Goal: Check status: Check status

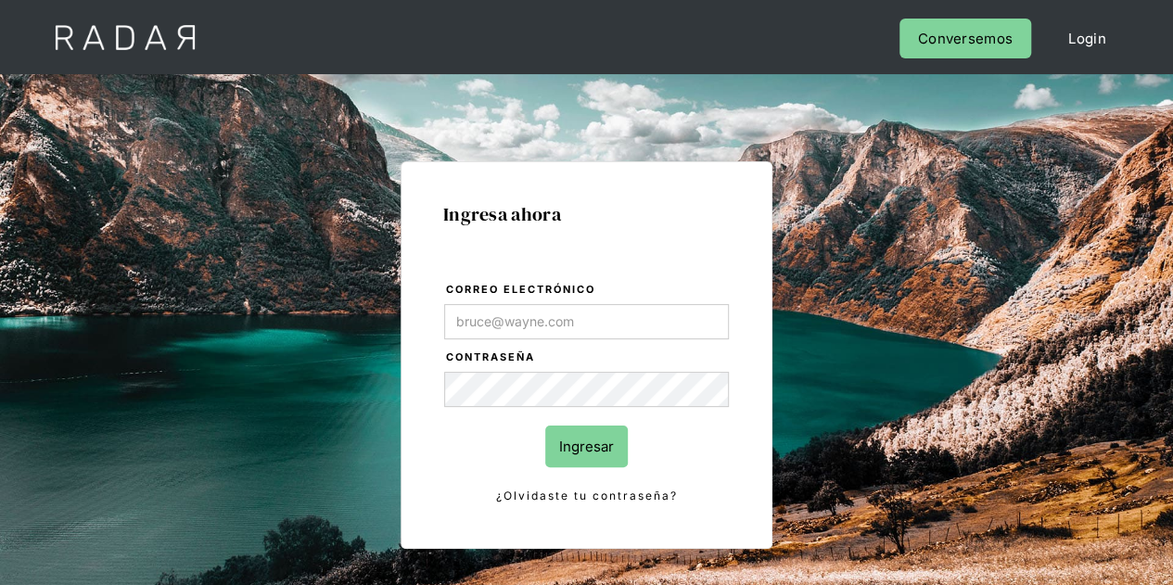
type input "Evans@prontopaga.com"
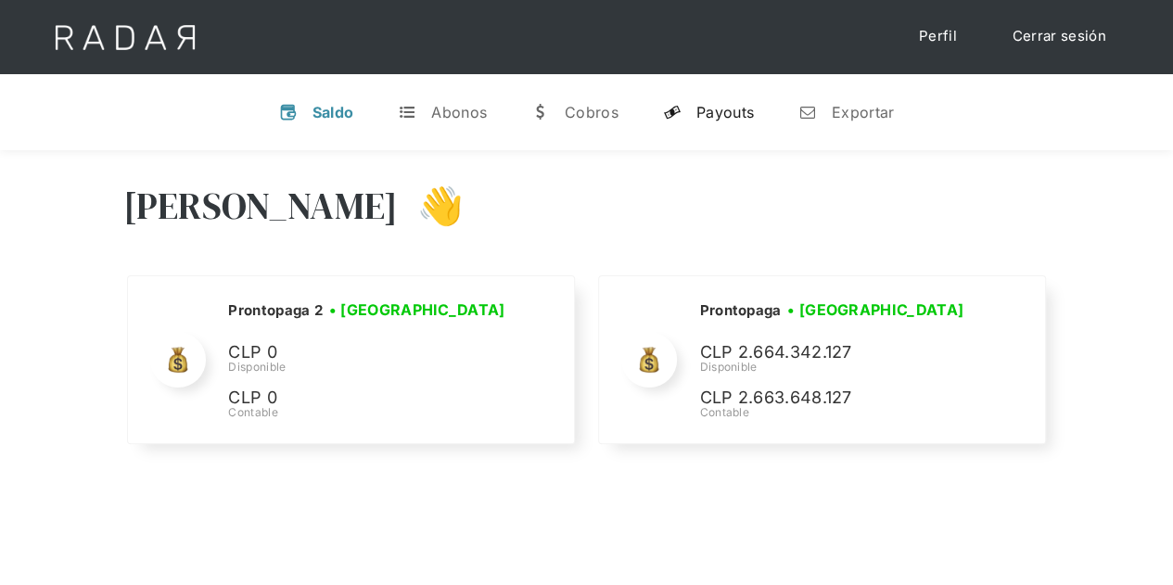
click at [701, 116] on div "Payouts" at bounding box center [724, 112] width 57 height 19
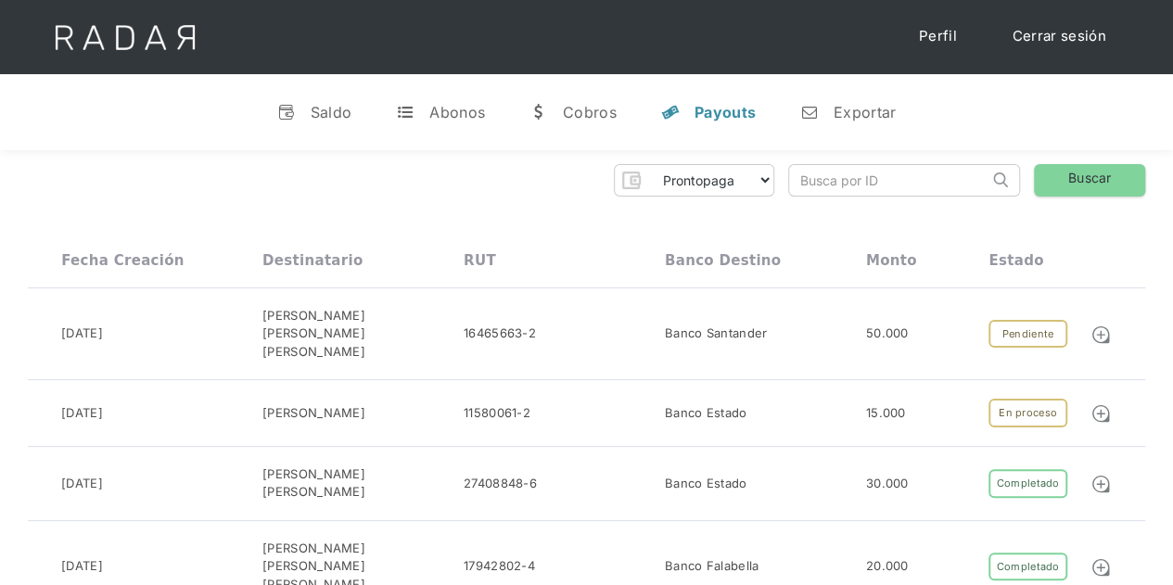
click at [854, 189] on input "search" at bounding box center [888, 180] width 199 height 31
paste input "05561b9b-5e14-47b9-97c8-8a1d3988137a"
type input "05561b9b-5e14-47b9-97c8-8a1d3988137a"
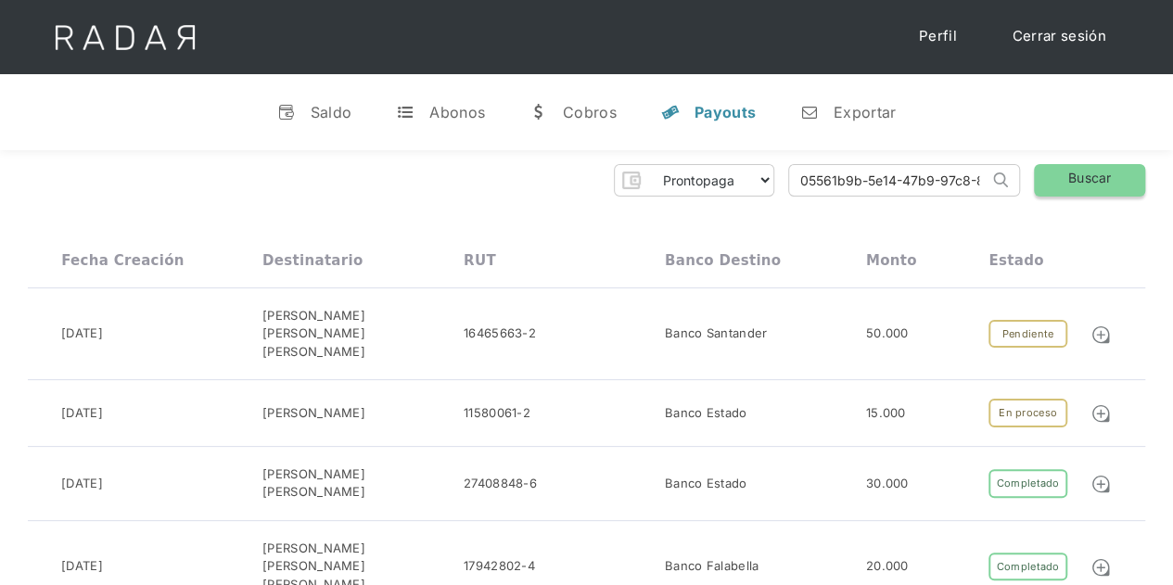
click at [1087, 186] on link "Buscar" at bounding box center [1089, 180] width 111 height 32
click at [1076, 179] on link "Buscar" at bounding box center [1089, 180] width 111 height 32
drag, startPoint x: 801, startPoint y: 182, endPoint x: 1107, endPoint y: 168, distance: 306.3
click at [1107, 168] on div "Prontopaga Prontopaga 2 Thank you! Your submission has been received! Oops! Som…" at bounding box center [586, 180] width 1117 height 32
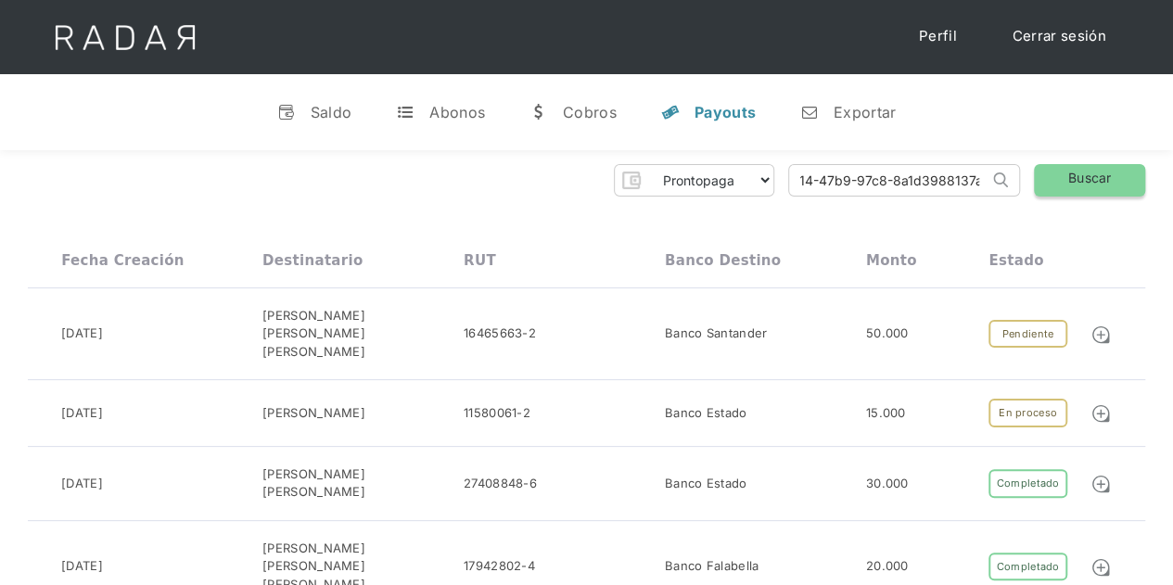
click at [1088, 183] on link "Buscar" at bounding box center [1089, 180] width 111 height 32
click at [1055, 178] on link "Buscar" at bounding box center [1089, 180] width 111 height 32
click at [809, 179] on input "05561b9b-5e14-47b9-97c8-8a1d3988137a" at bounding box center [888, 180] width 199 height 31
drag, startPoint x: 803, startPoint y: 182, endPoint x: 809, endPoint y: 214, distance: 32.9
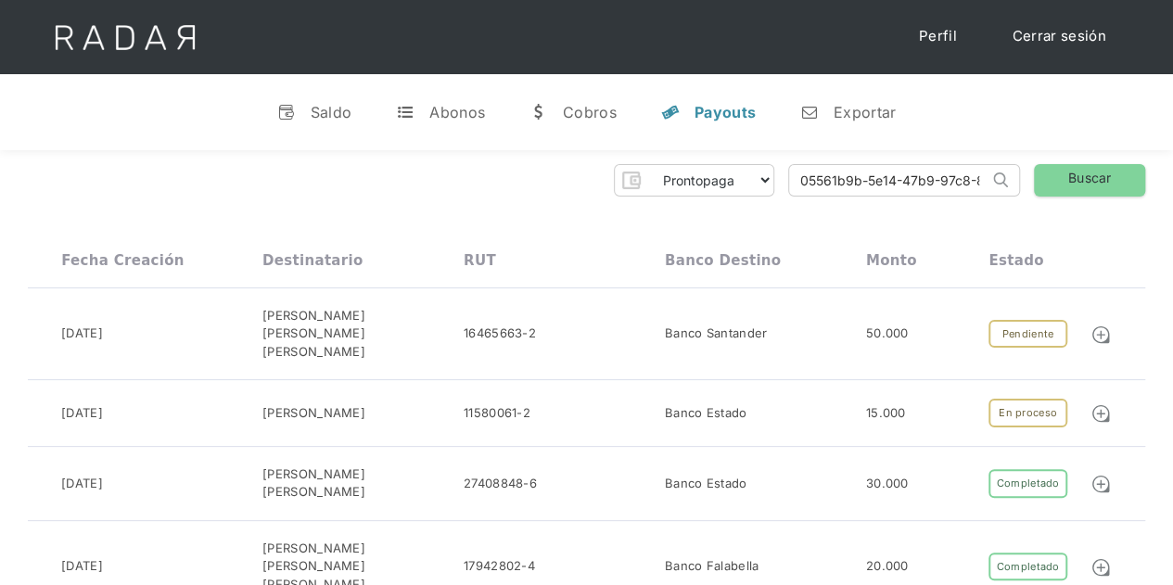
click at [803, 183] on input "05561b9b-5e14-47b9-97c8-8a1d3988137a" at bounding box center [888, 180] width 199 height 31
click at [1087, 174] on link "Buscar" at bounding box center [1089, 180] width 111 height 32
drag, startPoint x: 796, startPoint y: 176, endPoint x: 1066, endPoint y: 168, distance: 270.9
click at [1066, 168] on div "Prontopaga Prontopaga 2 Thank you! Your submission has been received! Oops! Som…" at bounding box center [586, 180] width 1117 height 32
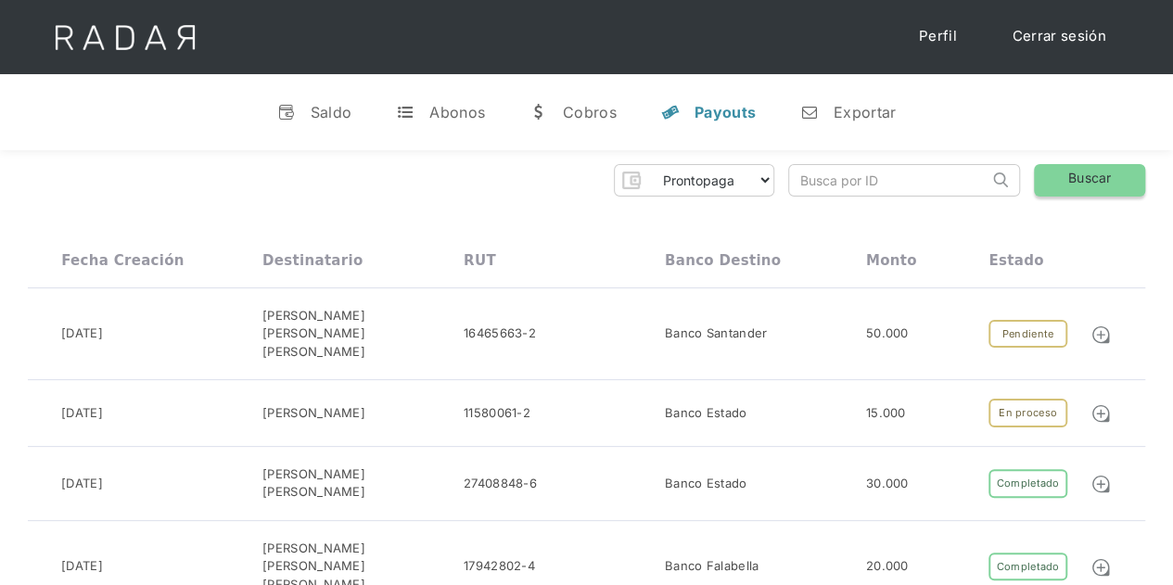
scroll to position [0, 0]
paste input "05561b9b-5e14-47b9-97c8-8a1d3988137a"
click at [1072, 175] on link "Buscar" at bounding box center [1089, 180] width 111 height 32
click at [1061, 175] on link "Buscar" at bounding box center [1089, 180] width 111 height 32
drag, startPoint x: 801, startPoint y: 180, endPoint x: 801, endPoint y: 214, distance: 34.3
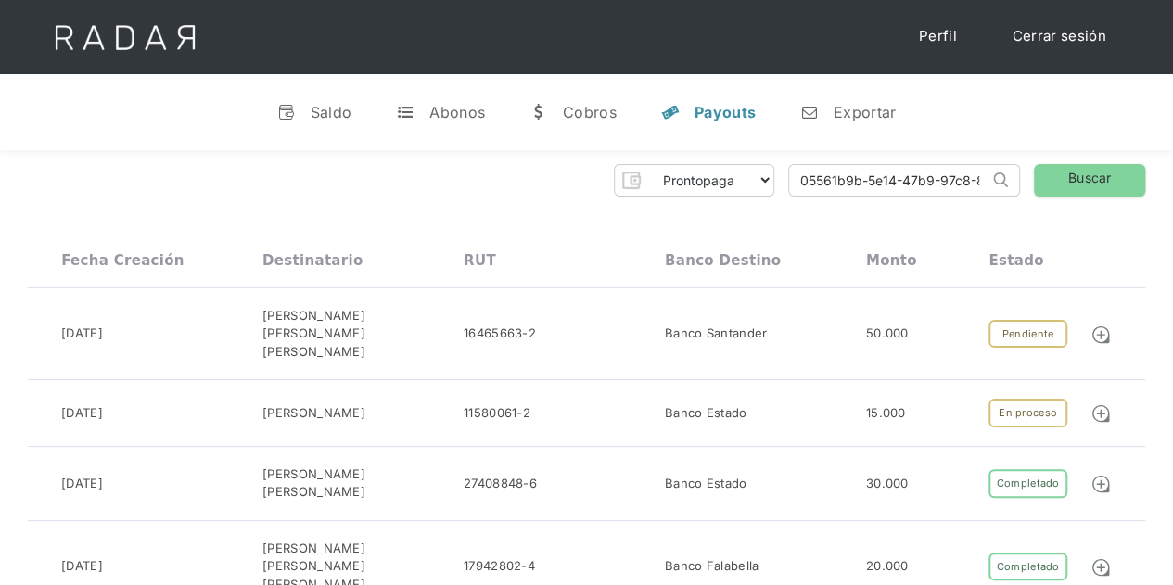
click at [801, 180] on input "05561b9b-5e14-47b9-97c8-8a1d3988137a" at bounding box center [888, 180] width 199 height 31
click at [1067, 180] on link "Buscar" at bounding box center [1089, 180] width 111 height 32
drag, startPoint x: 795, startPoint y: 179, endPoint x: 1100, endPoint y: 171, distance: 305.2
click at [1100, 171] on div "Prontopaga Prontopaga 2 Thank you! Your submission has been received! Oops! Som…" at bounding box center [586, 180] width 1117 height 32
paste input "f501f590-d53e-47a9-ad06-d4b2eb4e4045"
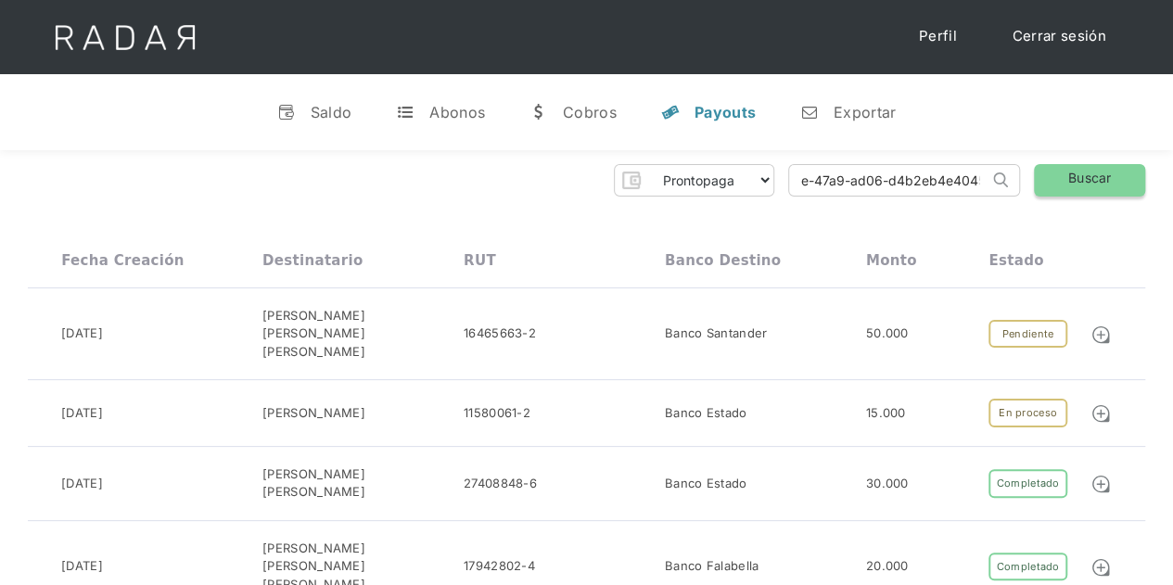
scroll to position [0, 89]
type input "f501f590-d53e-47a9-ad06-d4b2eb4e4045"
click at [1120, 171] on link "Buscar" at bounding box center [1089, 180] width 111 height 32
drag, startPoint x: 798, startPoint y: 185, endPoint x: 800, endPoint y: 194, distance: 9.5
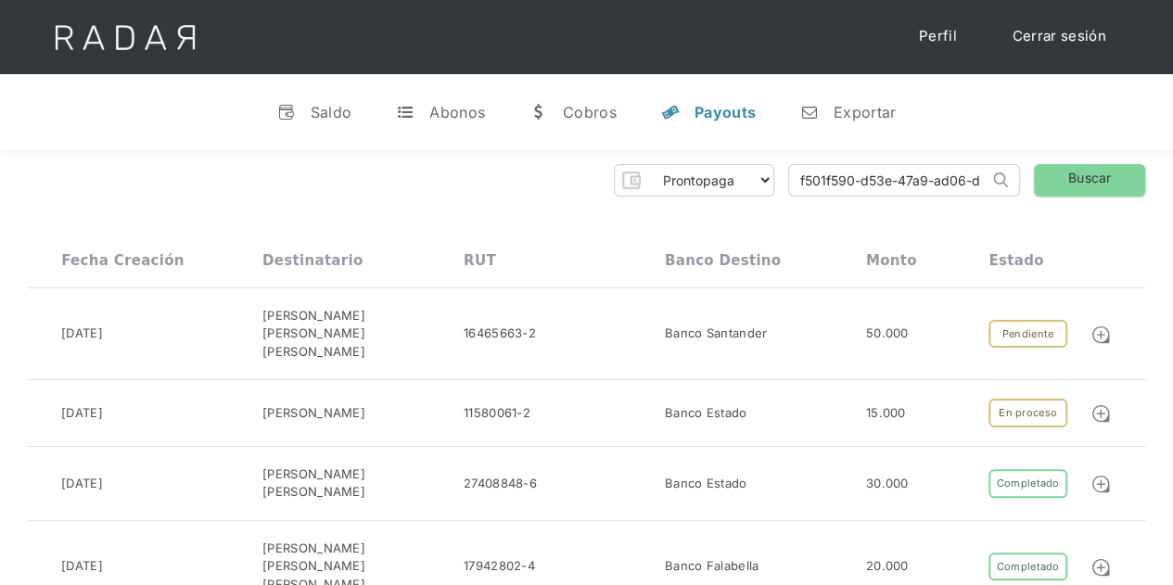
click at [798, 186] on input "f501f590-d53e-47a9-ad06-d4b2eb4e4045" at bounding box center [888, 180] width 199 height 31
click at [1072, 175] on link "Buscar" at bounding box center [1089, 180] width 111 height 32
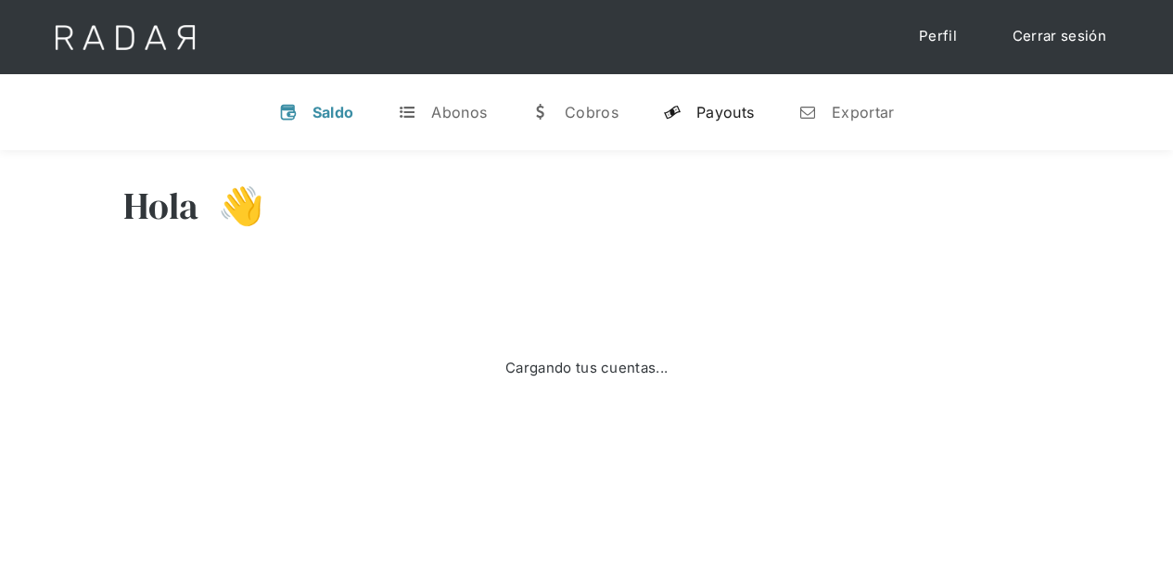
select select "prontopaga"
click at [726, 105] on div "Payouts" at bounding box center [724, 112] width 57 height 19
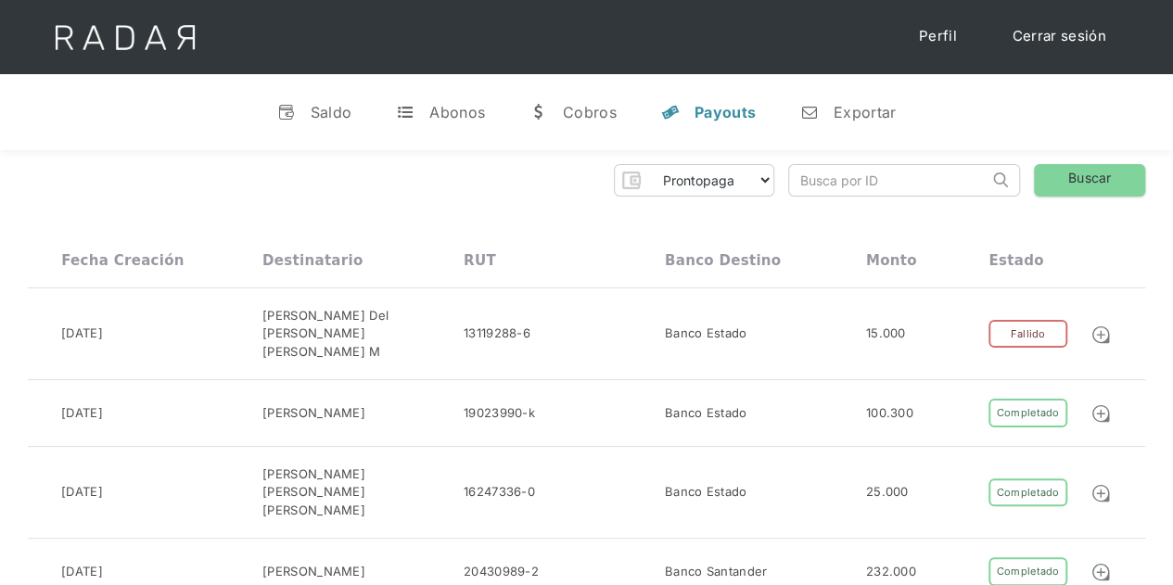
click at [883, 186] on input "search" at bounding box center [888, 180] width 199 height 31
paste input "f501f590-d53e-47a9-ad06-d4b2eb4e4045"
click at [1090, 185] on link "Buscar" at bounding box center [1089, 180] width 111 height 32
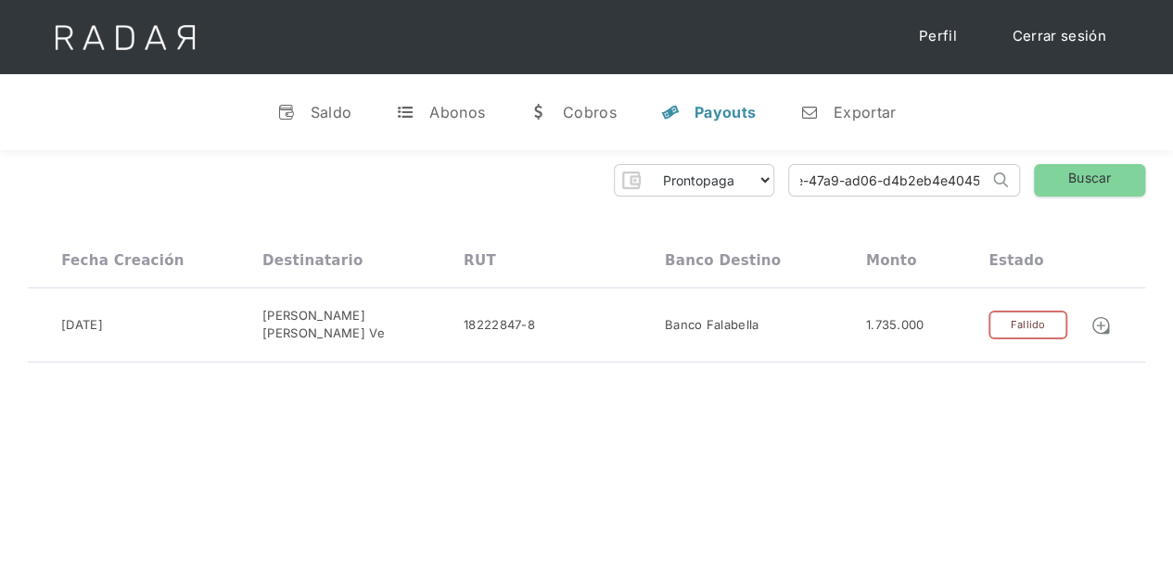
drag, startPoint x: 803, startPoint y: 185, endPoint x: 1016, endPoint y: 177, distance: 213.4
click at [1016, 177] on form "f501f590-d53e-47a9-ad06-d4b2eb4e4045 Search" at bounding box center [904, 180] width 232 height 32
paste input "05561b9b-5e14-47b9-97c8-8a1d3988137a"
click at [1076, 182] on link "Buscar" at bounding box center [1089, 180] width 111 height 32
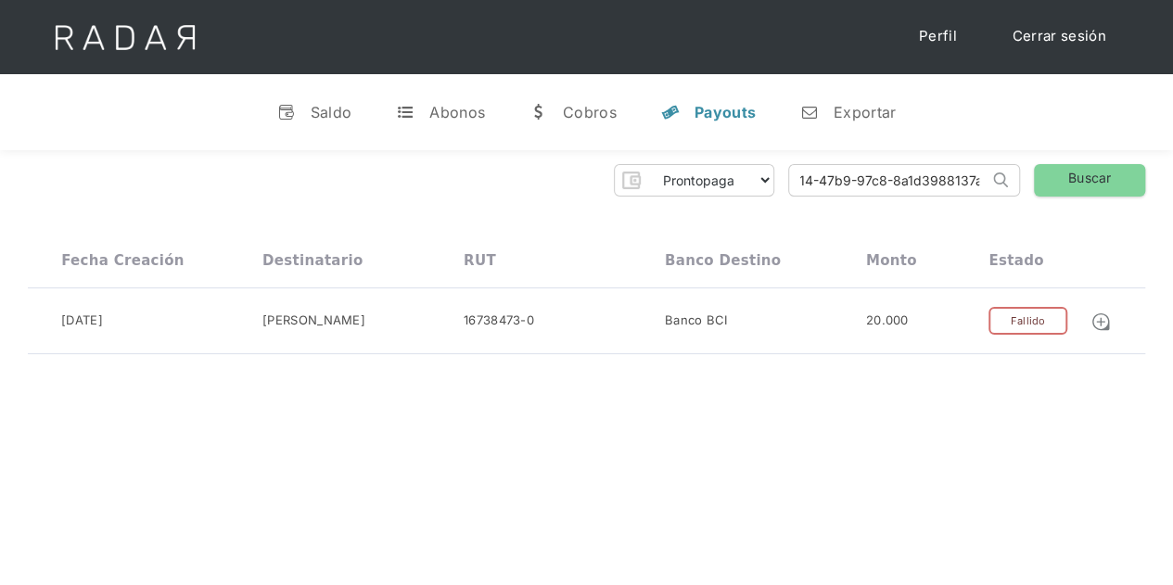
drag, startPoint x: 796, startPoint y: 181, endPoint x: 1014, endPoint y: 170, distance: 218.2
click at [1014, 170] on form "05561b9b-5e14-47b9-97c8-8a1d3988137a Search" at bounding box center [904, 180] width 232 height 32
paste input "66c05fbe-f342-461b-8683-6394eff2672d"
click at [1075, 182] on link "Buscar" at bounding box center [1089, 180] width 111 height 32
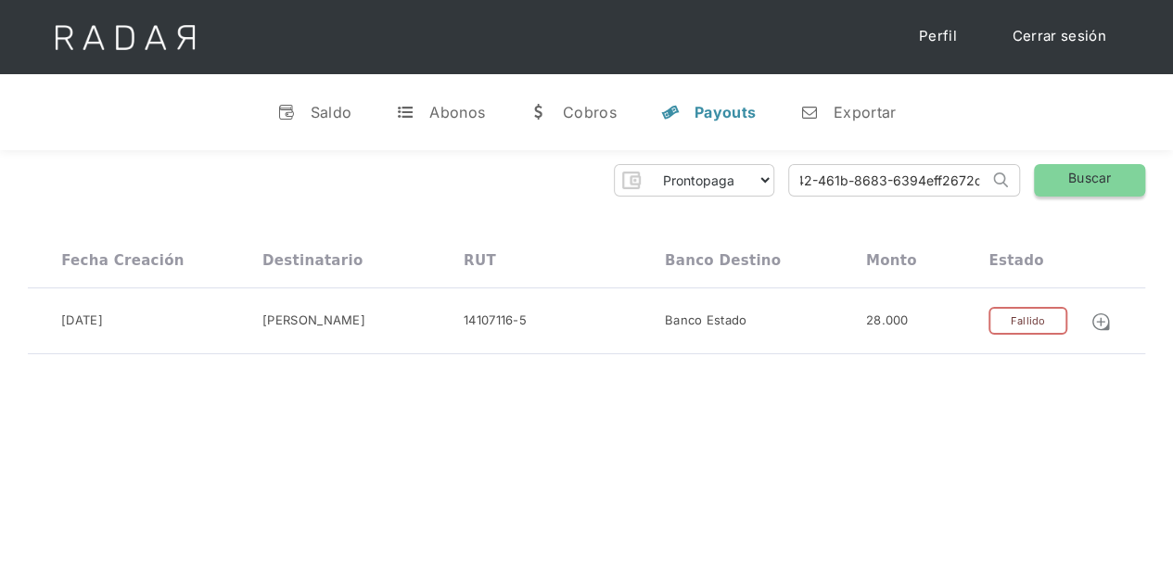
drag, startPoint x: 792, startPoint y: 182, endPoint x: 1050, endPoint y: 170, distance: 258.0
click at [1050, 170] on div "Prontopaga Prontopaga 2 Thank you! Your submission has been received! Oops! Som…" at bounding box center [586, 180] width 1117 height 32
paste input "135834b6-d33e-49fd-87bc-ec86dd1a98ae"
type input "135834b6-d33e-49fd-87bc-ec86dd1a98ae"
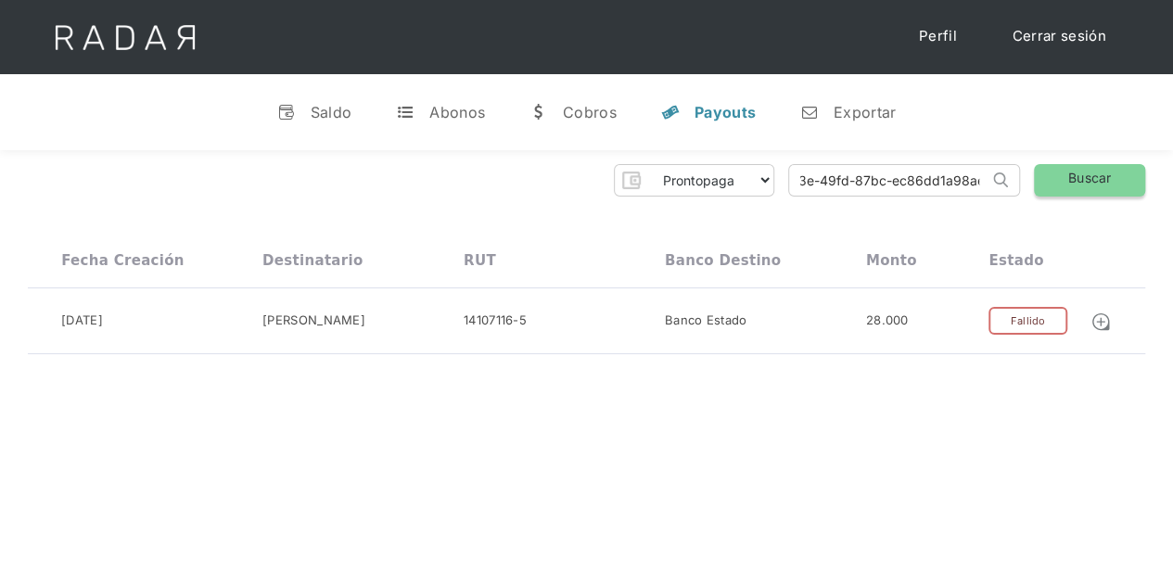
click at [1076, 179] on link "Buscar" at bounding box center [1089, 180] width 111 height 32
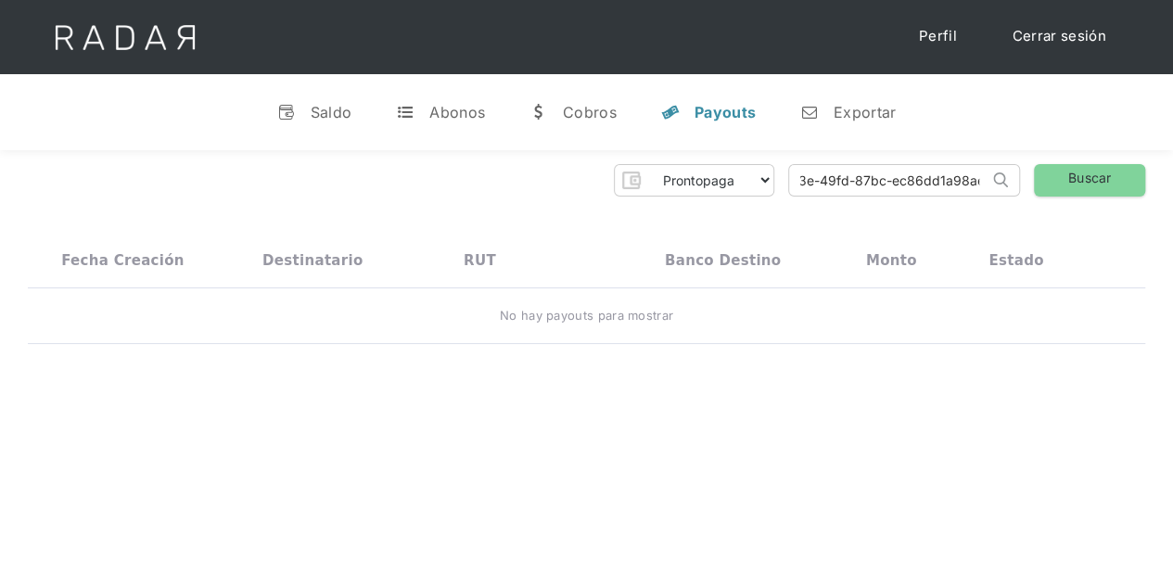
drag, startPoint x: 790, startPoint y: 178, endPoint x: 1079, endPoint y: 159, distance: 289.9
click at [1079, 159] on div "Prontopaga Prontopaga 2 Thank you! Your submission has been received! Oops! Som…" at bounding box center [586, 254] width 1173 height 209
click at [1085, 162] on div "Prontopaga Prontopaga 2 Thank you! Your submission has been received! Oops! Som…" at bounding box center [586, 254] width 1173 height 209
click at [1085, 184] on link "Buscar" at bounding box center [1089, 180] width 111 height 32
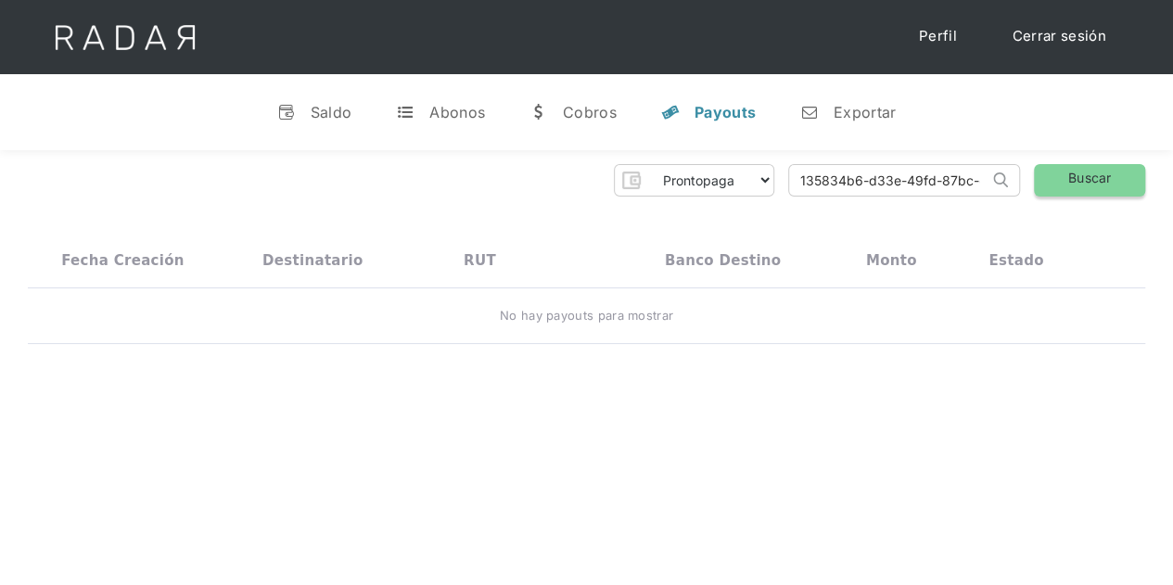
scroll to position [0, 87]
drag, startPoint x: 788, startPoint y: 182, endPoint x: 1069, endPoint y: 177, distance: 281.0
click at [1068, 177] on div "Prontopaga Prontopaga 2 Thank you! Your submission has been received! Oops! Som…" at bounding box center [586, 180] width 1117 height 32
paste input "135834b6-d33e-49fd-87bc-ec86dd1a98ae"
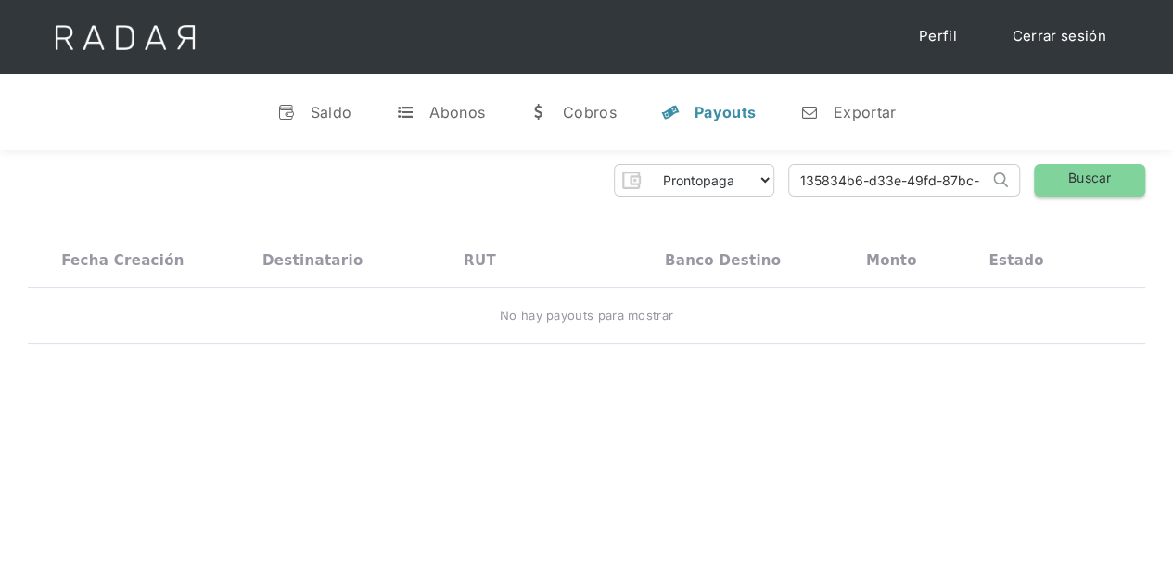
click at [1091, 172] on link "Buscar" at bounding box center [1089, 180] width 111 height 32
drag, startPoint x: 790, startPoint y: 179, endPoint x: 1066, endPoint y: 171, distance: 276.4
click at [1066, 171] on div "Prontopaga Prontopaga 2 Thank you! Your submission has been received! Oops! Som…" at bounding box center [586, 180] width 1117 height 32
paste input "ca5ee4f3-8286-47ec-bcb1-c96ca2cf6ba7"
click at [1091, 176] on link "Buscar" at bounding box center [1089, 180] width 111 height 32
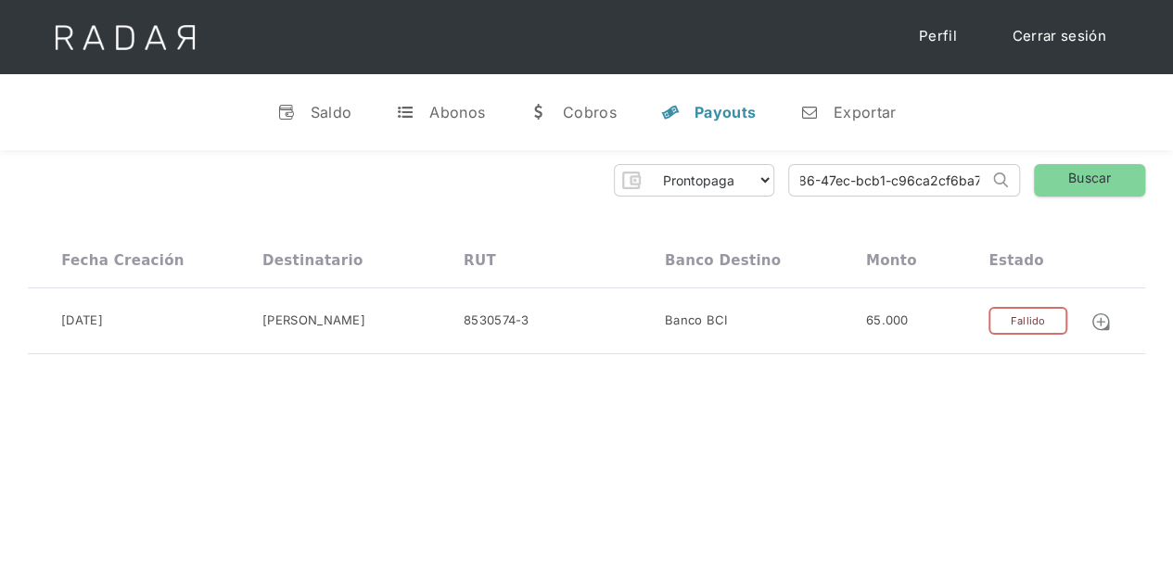
drag, startPoint x: 788, startPoint y: 180, endPoint x: 1074, endPoint y: 155, distance: 286.7
click at [1074, 155] on div "Prontopaga Prontopaga 2 Thank you! Your submission has been received! Oops! Som…" at bounding box center [586, 259] width 1173 height 219
paste input "a4ca1ba5-6ccf-4959-9603-e4a9157f278b"
click at [1104, 183] on link "Buscar" at bounding box center [1089, 180] width 111 height 32
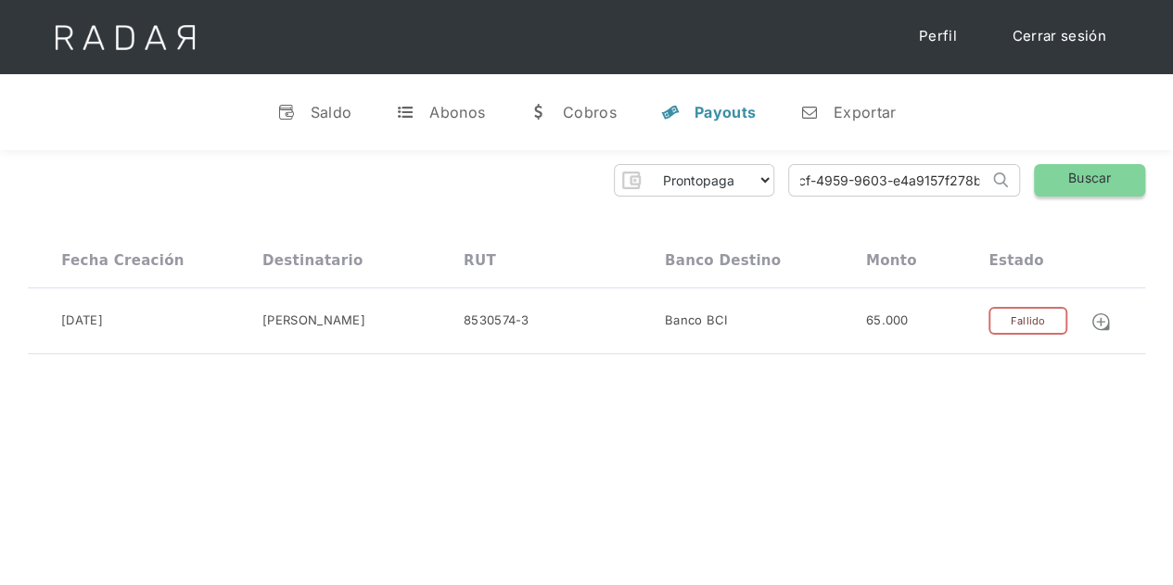
scroll to position [0, 0]
drag, startPoint x: 791, startPoint y: 176, endPoint x: 1061, endPoint y: 171, distance: 269.9
click at [1061, 171] on div "Prontopaga Prontopaga 2 Thank you! Your submission has been received! Oops! Som…" at bounding box center [586, 180] width 1117 height 32
paste input "266b3251-1a10-4a68-8858-354250e0ad43"
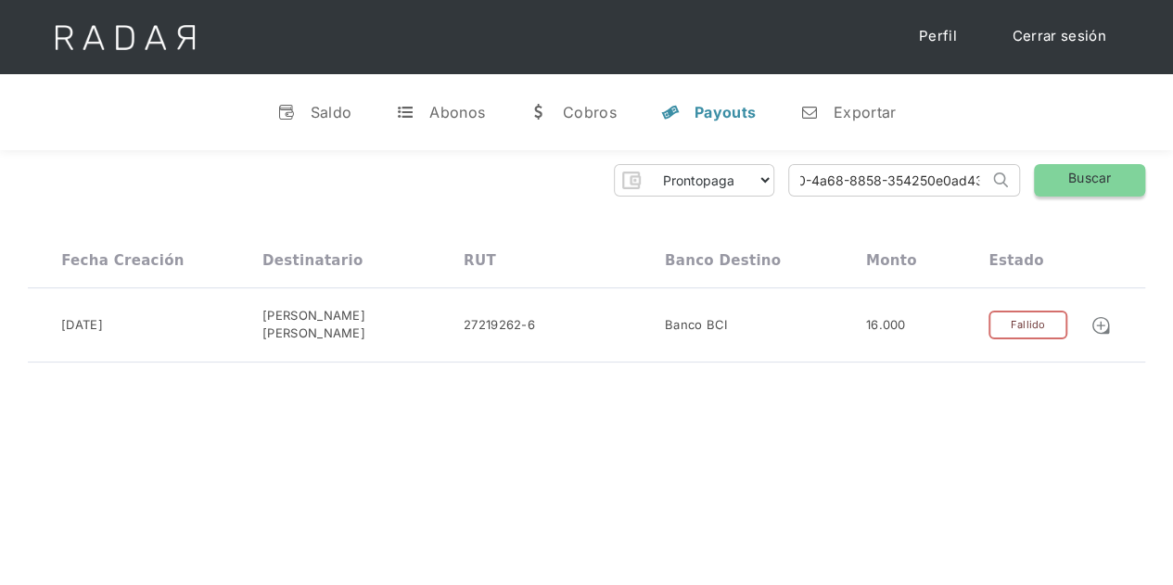
click at [1117, 181] on link "Buscar" at bounding box center [1089, 180] width 111 height 32
drag, startPoint x: 788, startPoint y: 181, endPoint x: 1061, endPoint y: 168, distance: 272.9
click at [1061, 168] on div "Prontopaga Prontopaga 2 Thank you! Your submission has been received! Oops! Som…" at bounding box center [586, 180] width 1117 height 32
paste input "5191b68d-ab59-4164-94c3-f0613c13c4bc"
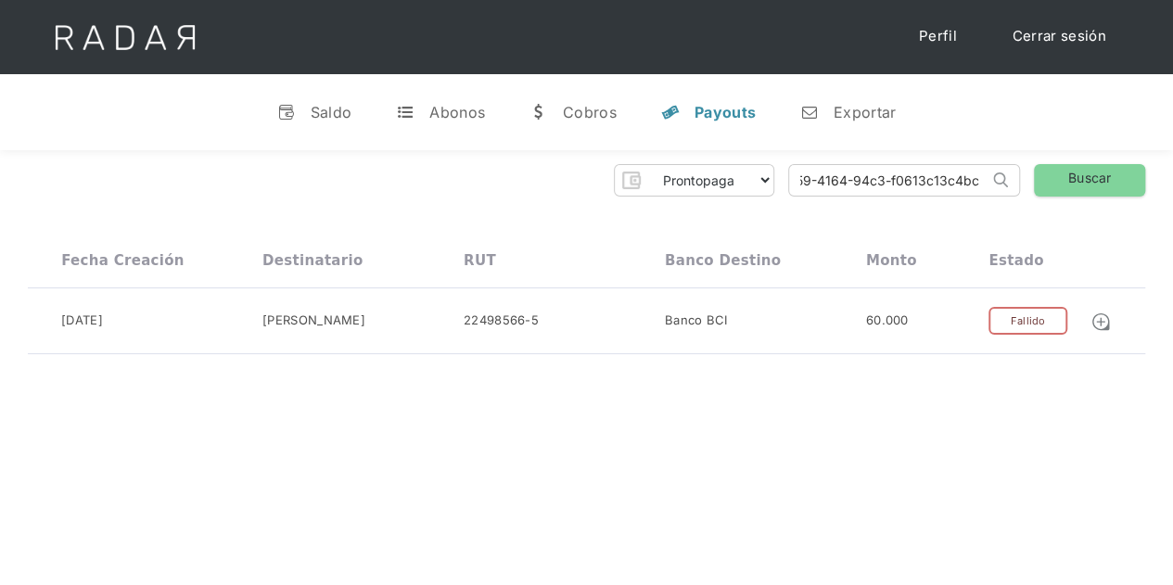
scroll to position [0, 82]
type input "5191b68d-ab59-4164-94c3-f0613c13c4bc"
click at [1087, 183] on link "Buscar" at bounding box center [1089, 180] width 111 height 32
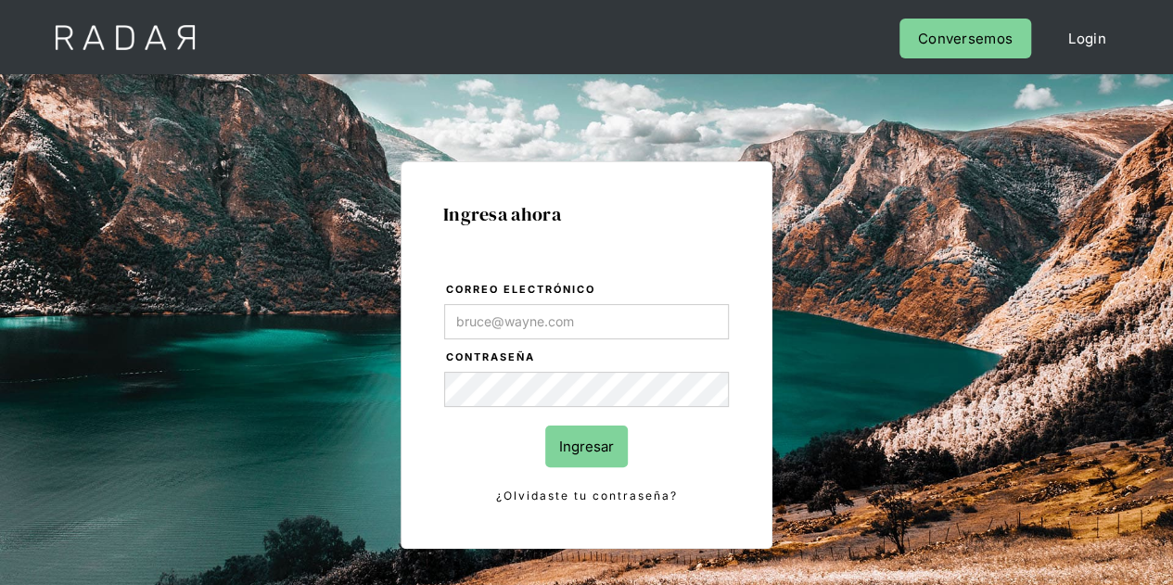
click at [541, 336] on input "Correo electrónico" at bounding box center [586, 321] width 285 height 35
type input "Evans@prontopaga.com"
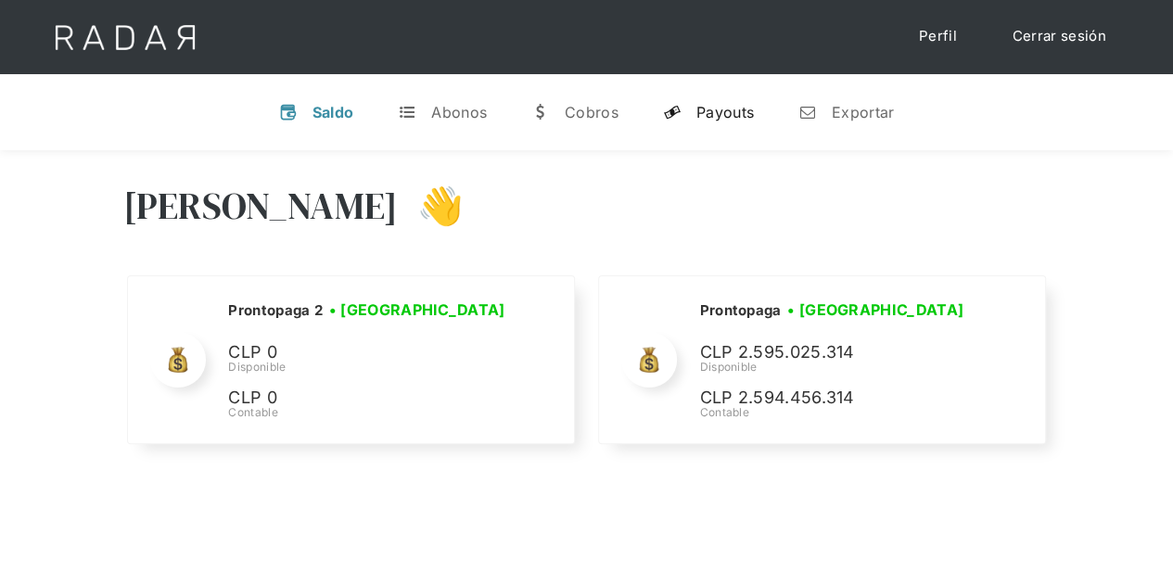
click at [709, 113] on div "Payouts" at bounding box center [724, 112] width 57 height 19
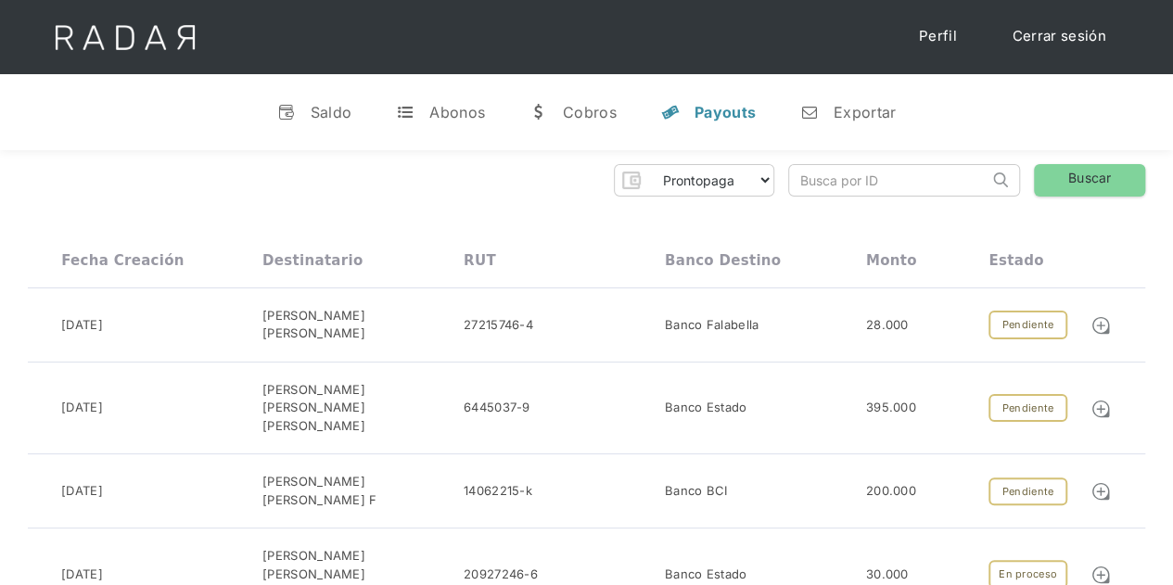
click at [840, 178] on input "search" at bounding box center [888, 180] width 199 height 31
paste input "5191b68d-ab59-4164-94c3-f0613c13c4bc"
click at [1100, 179] on link "Buscar" at bounding box center [1089, 180] width 111 height 32
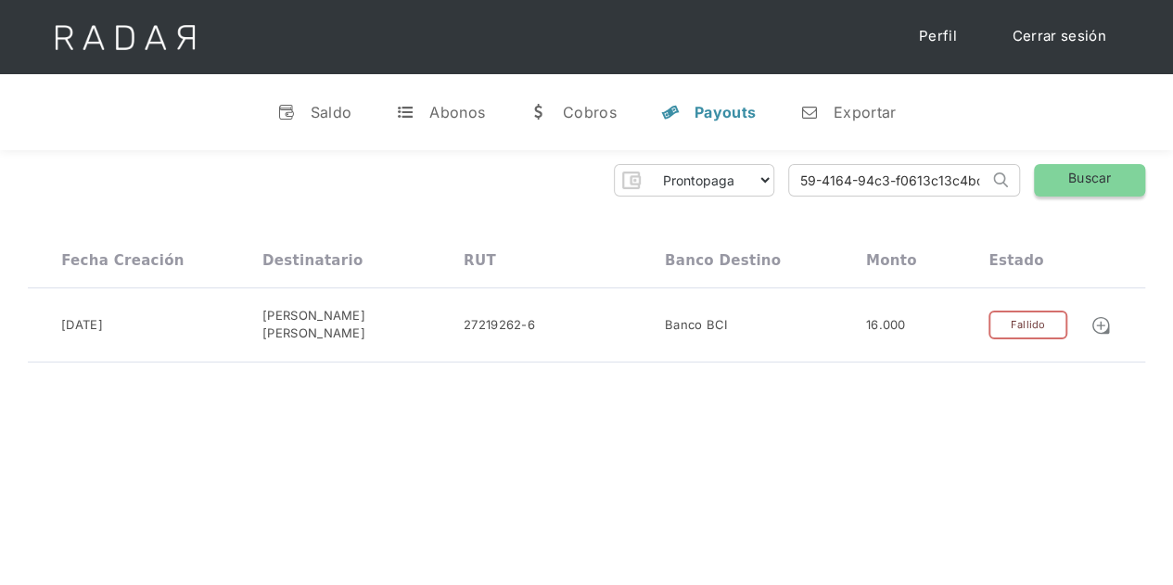
drag, startPoint x: 795, startPoint y: 185, endPoint x: 1044, endPoint y: 179, distance: 249.5
click at [1044, 179] on div "Prontopaga Prontopaga 2 Thank you! Your submission has been received! Oops! Som…" at bounding box center [586, 180] width 1117 height 32
paste input "1f241ecf-0536-4eca-853d-b977a09ac334"
click at [1050, 182] on link "Buscar" at bounding box center [1089, 180] width 111 height 32
drag, startPoint x: 787, startPoint y: 183, endPoint x: 1019, endPoint y: 170, distance: 232.2
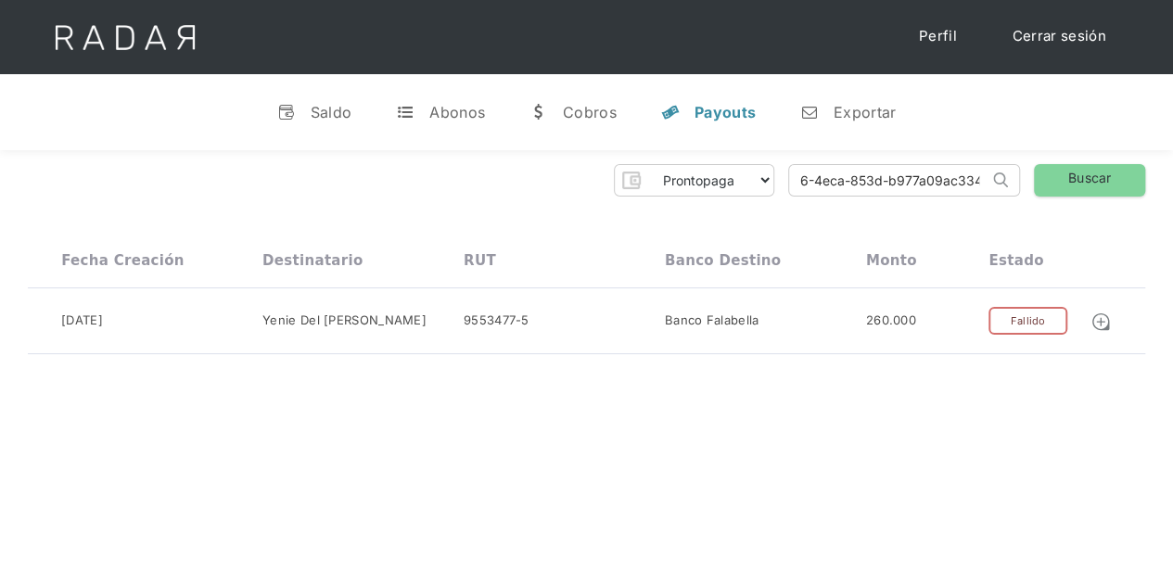
click at [1019, 170] on form "1f241ecf-0536-4eca-853d-b977a09ac334 Search" at bounding box center [904, 180] width 232 height 32
paste input "80d0d0bd-3519-45a8-8e4f-0b0091c3d560"
type input "80d0d0bd-3519-45a8-8e4f-0b0091c3d560"
click at [1082, 173] on link "Buscar" at bounding box center [1089, 180] width 111 height 32
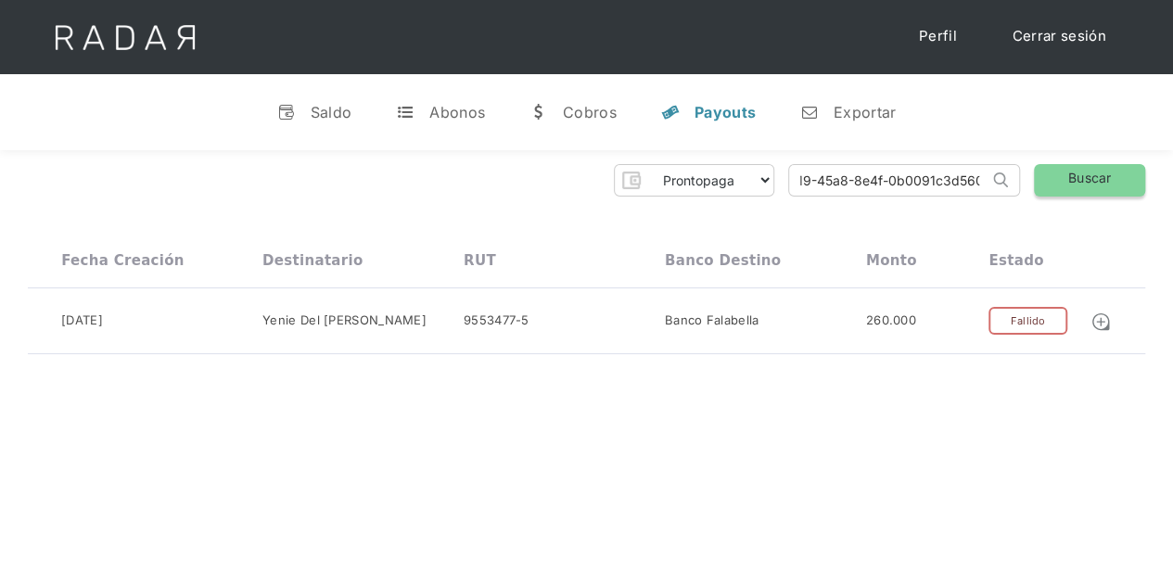
scroll to position [0, 0]
